Goal: Information Seeking & Learning: Find specific fact

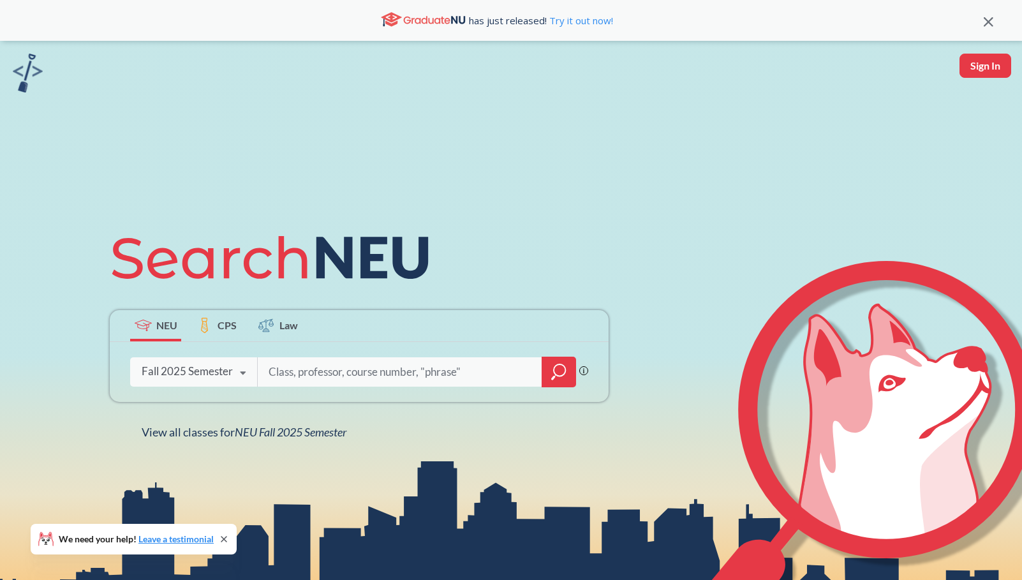
click at [322, 375] on input "search" at bounding box center [399, 372] width 265 height 27
type input "thtr 2385"
click at [557, 375] on icon "magnifying glass" at bounding box center [558, 372] width 15 height 18
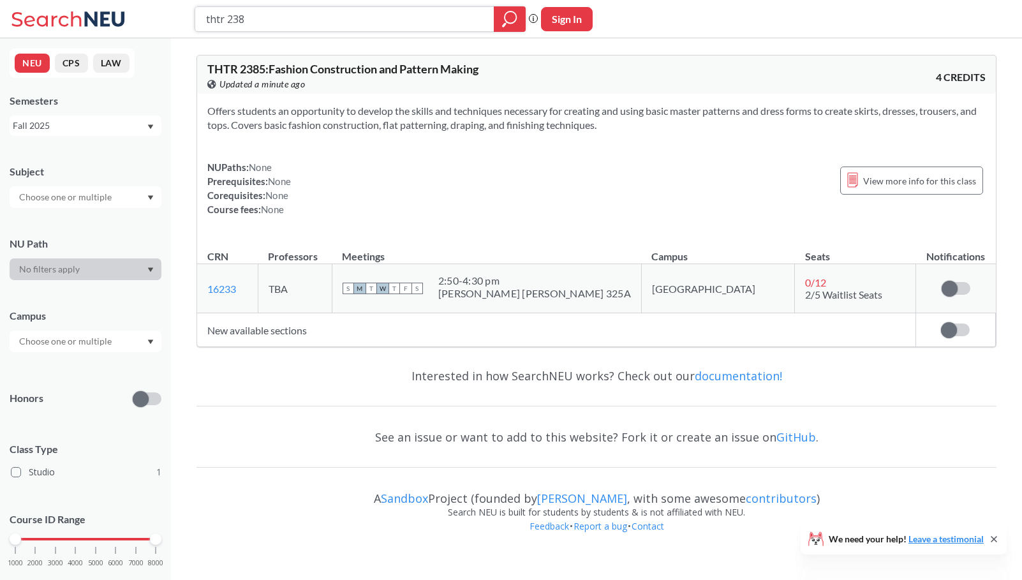
type input "thtr 2380"
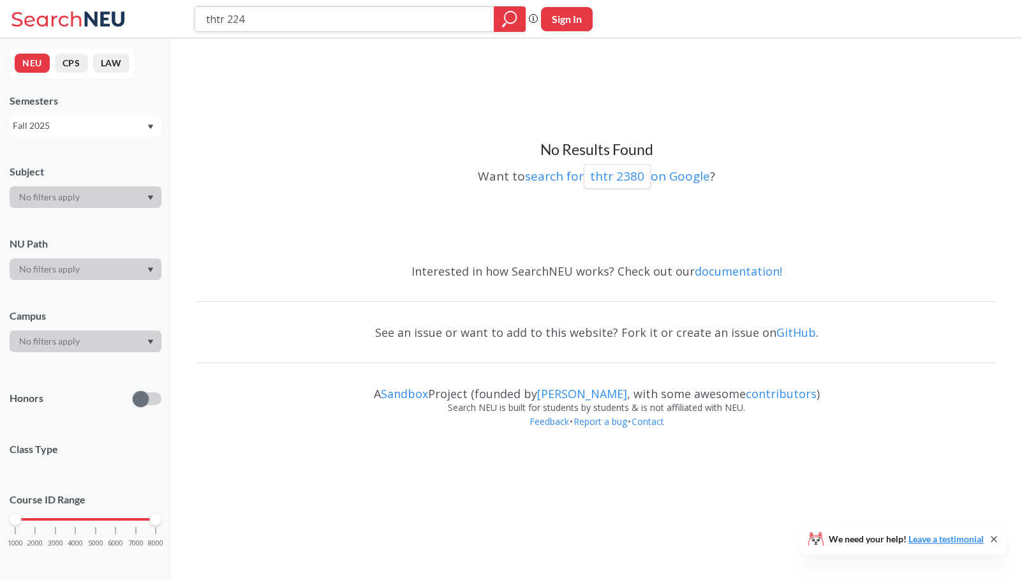
type input "thtr 2242"
type input "thtr 1230"
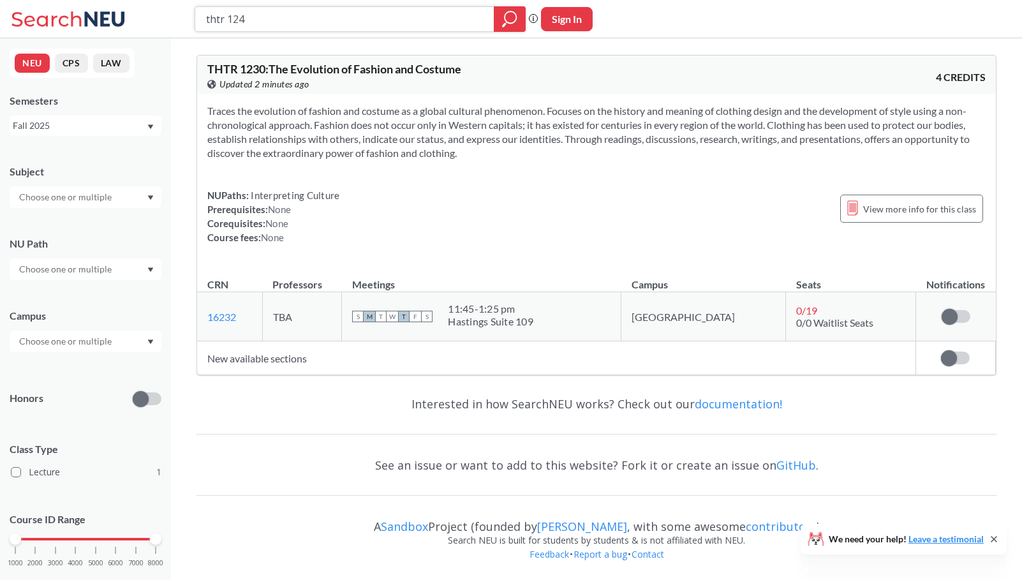
type input "thtr 1240"
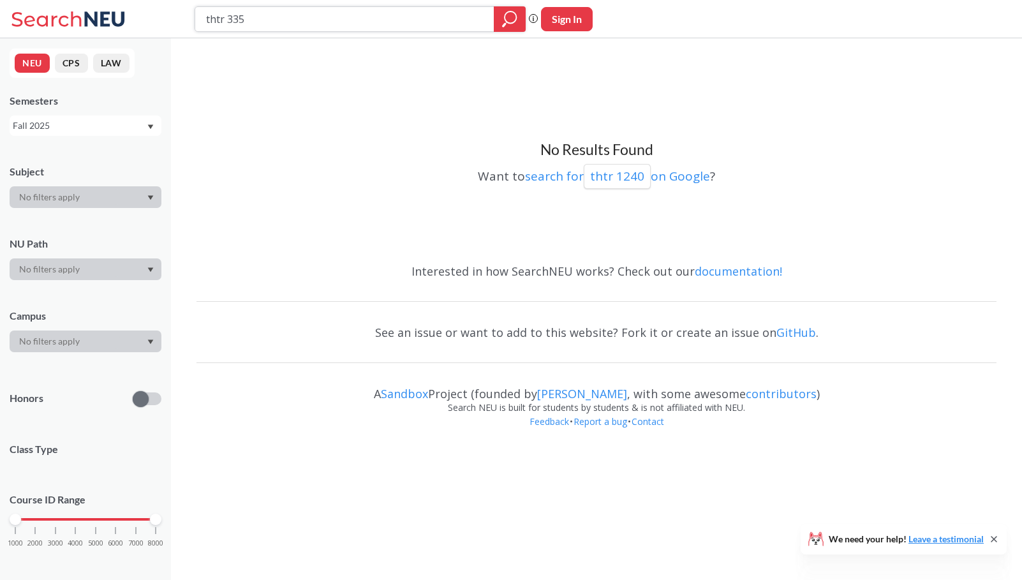
type input "thtr 3350"
type input "thtr 1236"
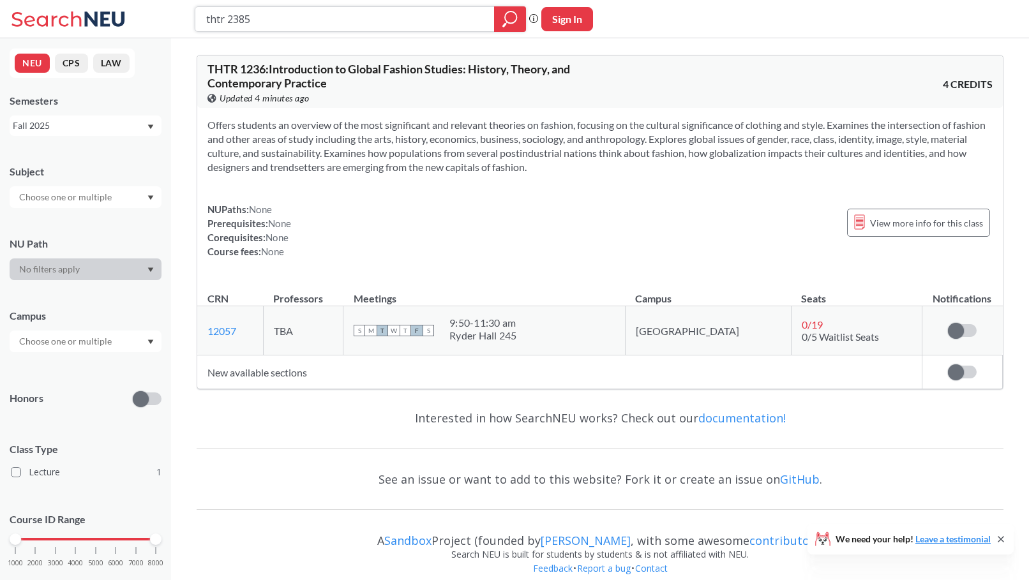
type input "thtr 2385"
click at [513, 20] on icon "magnifying glass" at bounding box center [509, 19] width 15 height 18
